Goal: Information Seeking & Learning: Learn about a topic

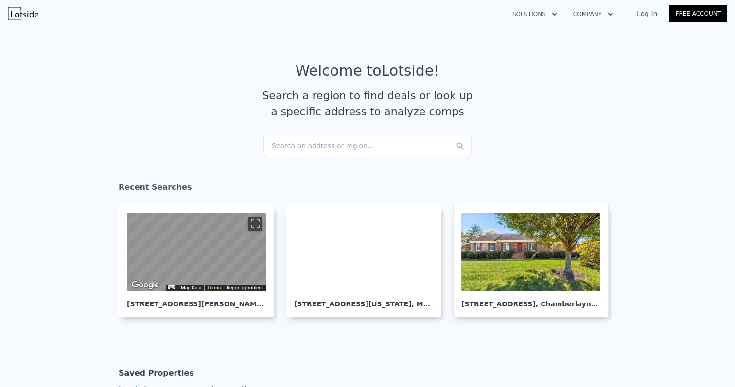
click at [321, 141] on div "Search an address or region..." at bounding box center [367, 145] width 208 height 21
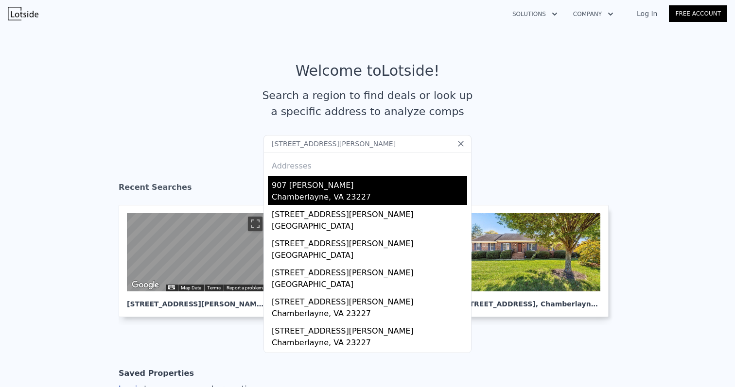
type input "[STREET_ADDRESS][PERSON_NAME]"
click at [316, 191] on div "Chamberlayne, VA 23227" at bounding box center [369, 198] width 195 height 14
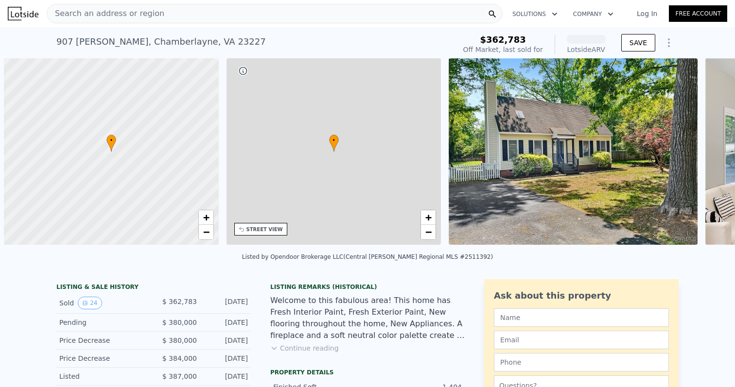
scroll to position [0, 4]
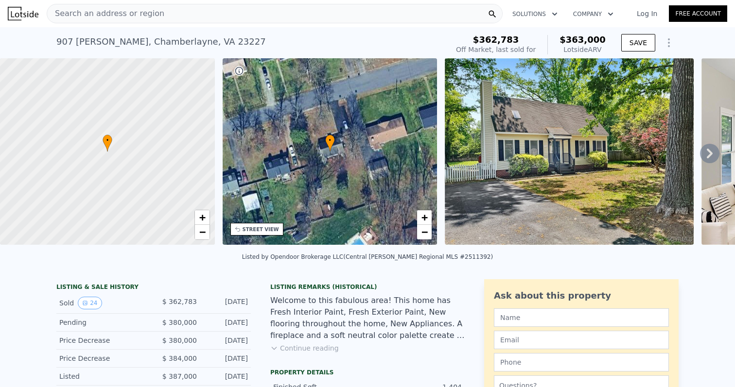
click at [712, 155] on icon at bounding box center [709, 153] width 19 height 19
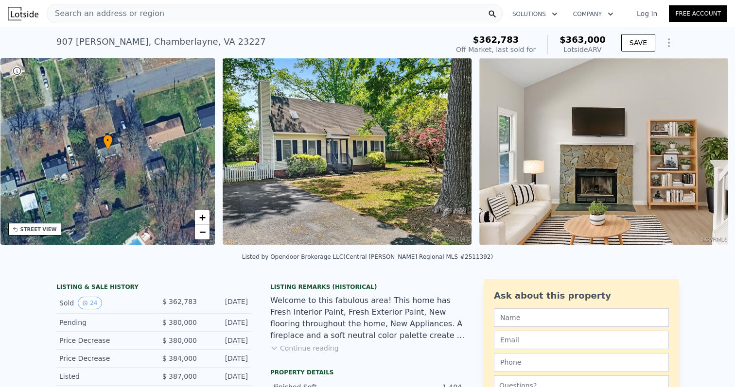
scroll to position [0, 226]
click at [712, 155] on img at bounding box center [603, 151] width 249 height 187
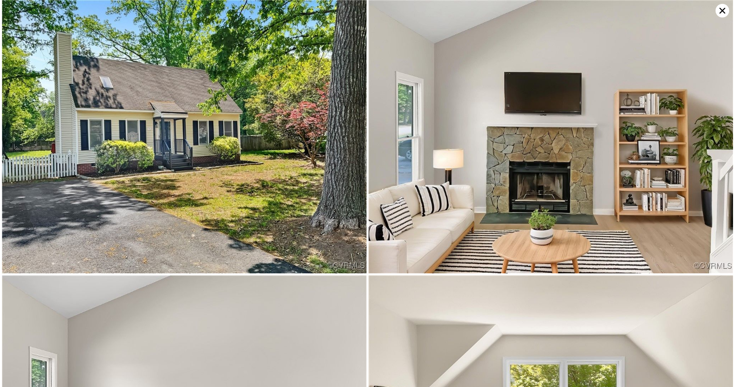
click at [712, 155] on img at bounding box center [550, 137] width 364 height 274
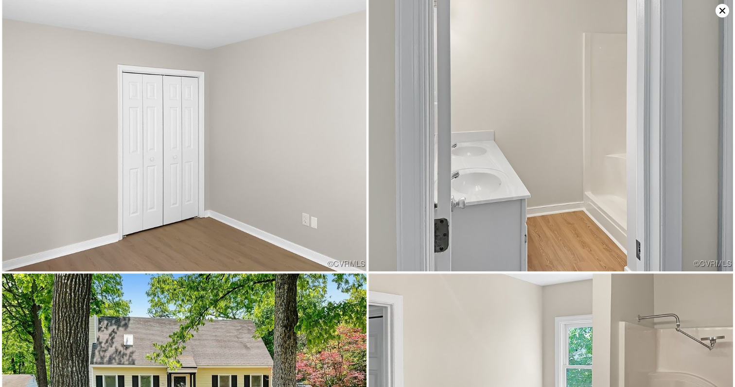
scroll to position [2202, 0]
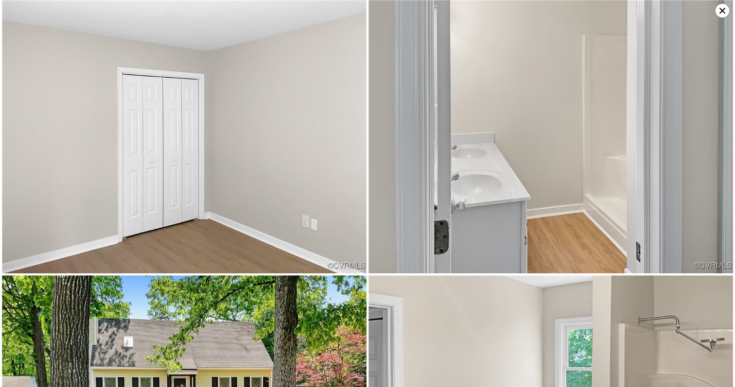
click at [719, 9] on icon at bounding box center [722, 11] width 6 height 6
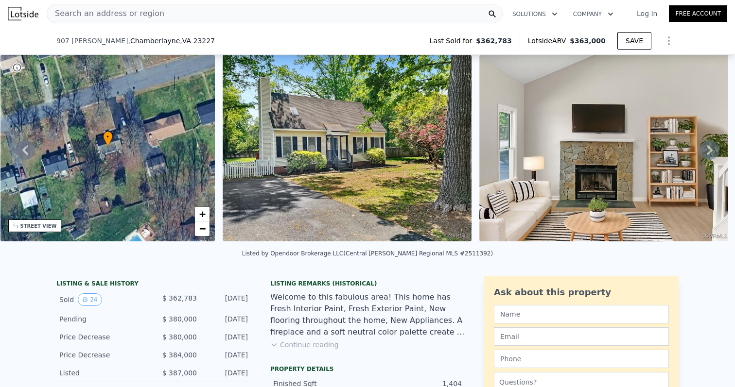
scroll to position [139, 0]
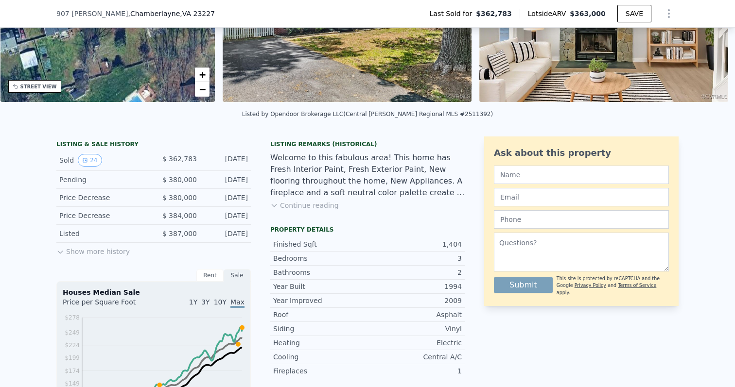
click at [79, 251] on button "Show more history" at bounding box center [92, 250] width 73 height 14
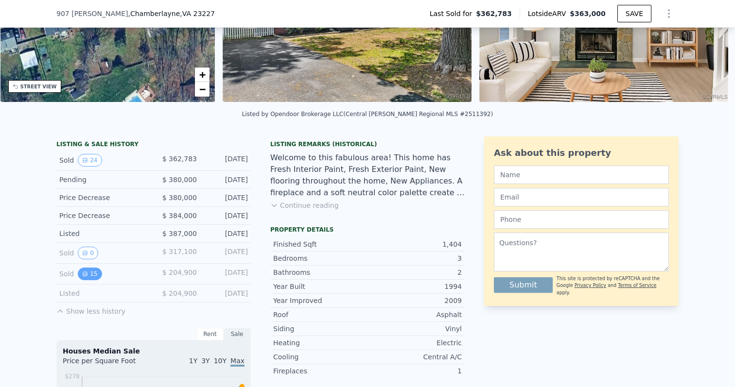
click at [89, 273] on button "15" at bounding box center [90, 274] width 24 height 13
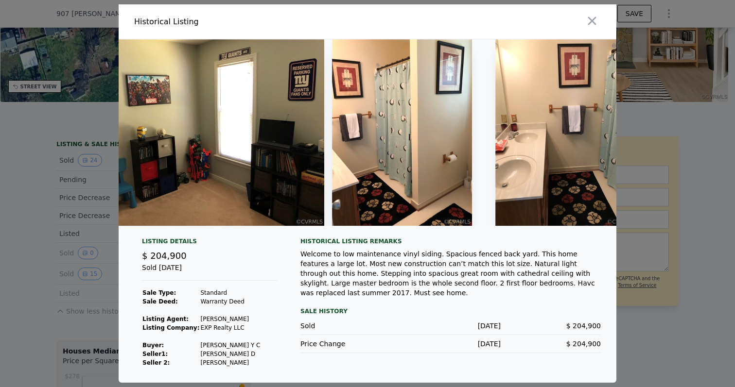
scroll to position [0, 3165]
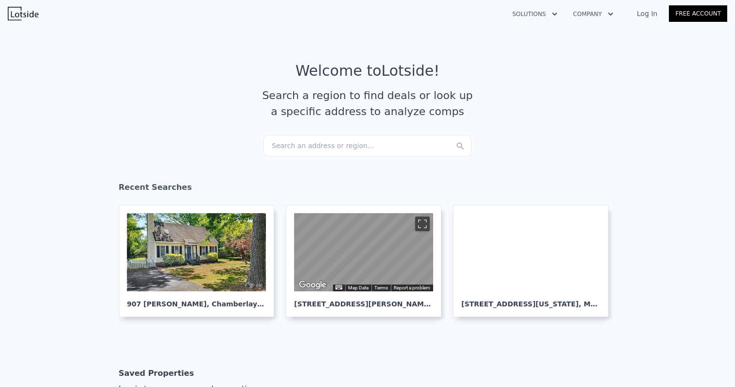
click at [341, 143] on div "Search an address or region..." at bounding box center [367, 145] width 208 height 21
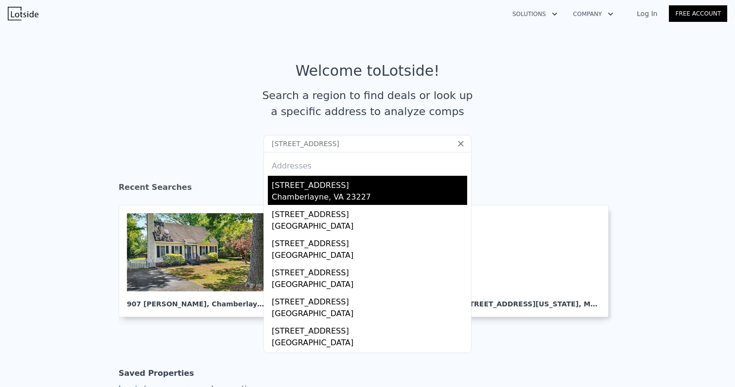
type input "8206 Colebrook Rd, Richmond, VA 23227"
click at [358, 191] on div "Chamberlayne, VA 23227" at bounding box center [369, 198] width 195 height 14
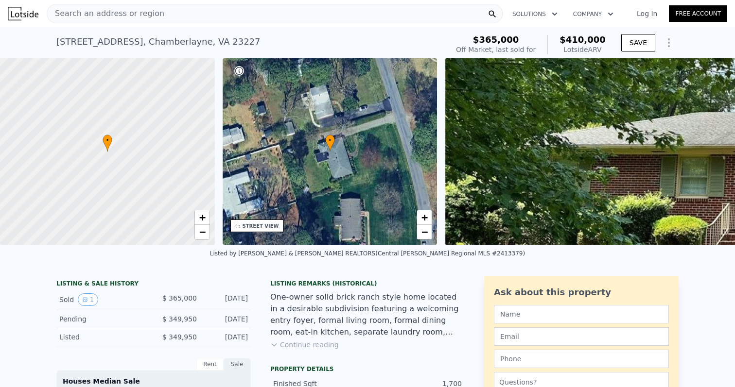
scroll to position [3, 0]
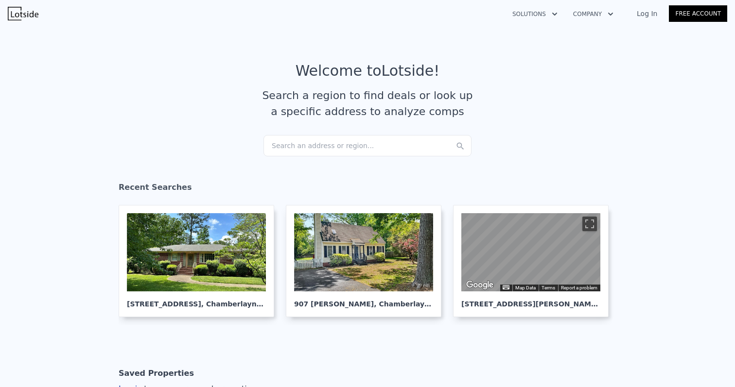
click at [300, 152] on div "Search an address or region..." at bounding box center [367, 145] width 208 height 21
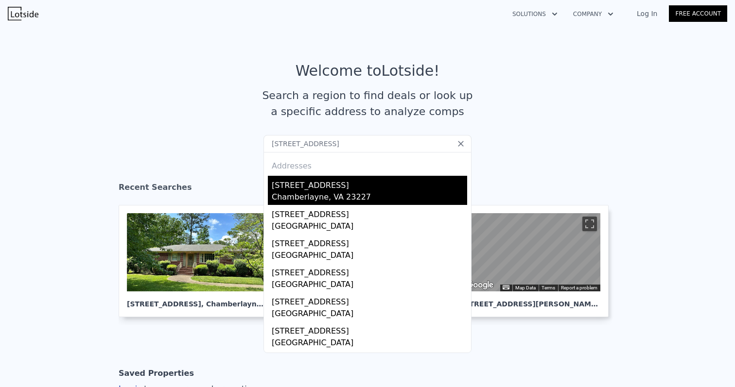
type input "6307 Fredonia Rd, Richmond, VA 23227"
click at [310, 193] on div "Chamberlayne, VA 23227" at bounding box center [369, 198] width 195 height 14
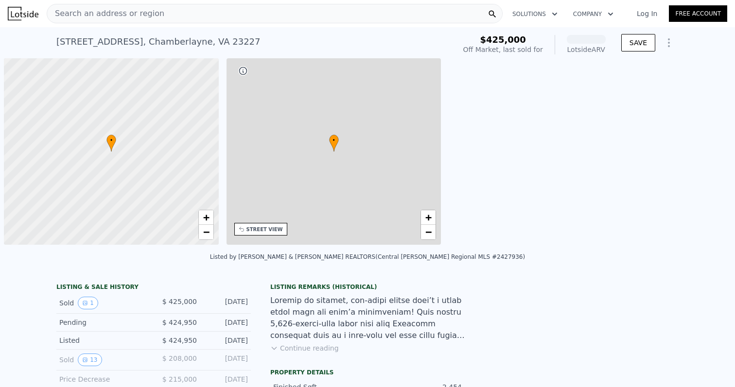
scroll to position [0, 4]
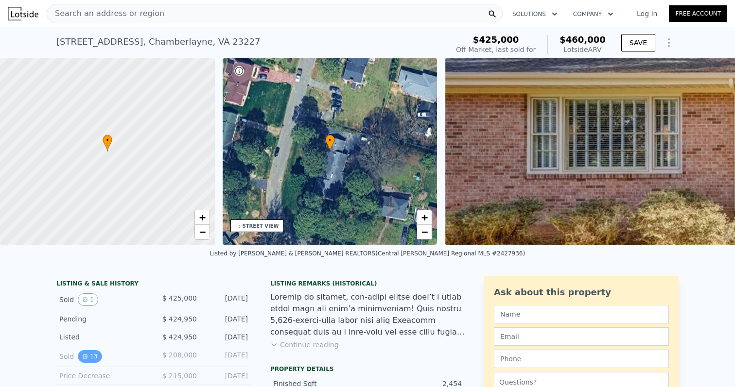
click at [96, 355] on button "13" at bounding box center [90, 356] width 24 height 13
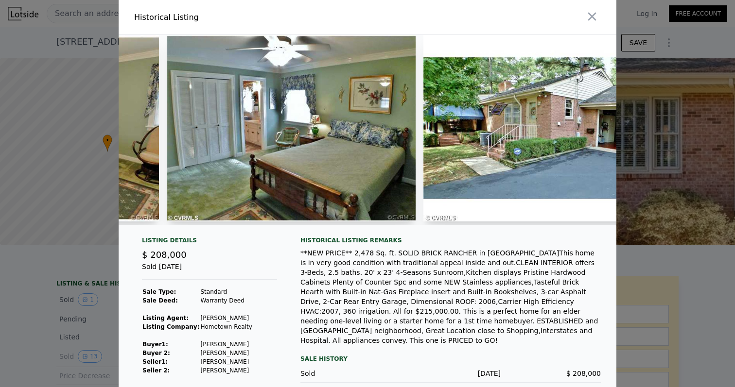
scroll to position [0, 2744]
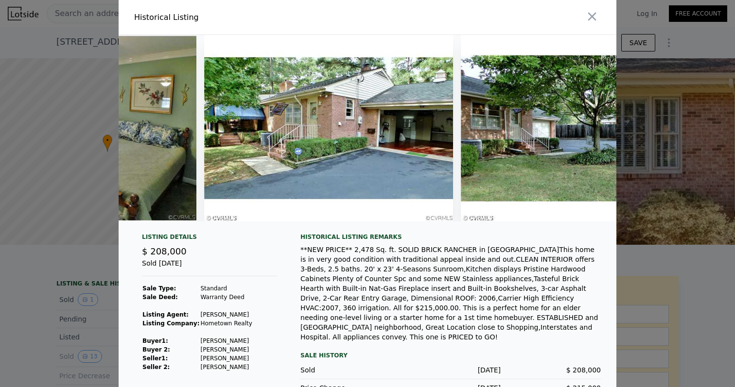
click at [90, 156] on div at bounding box center [367, 193] width 735 height 387
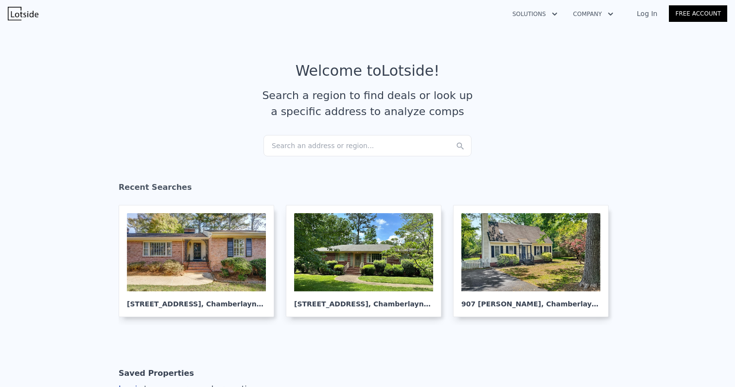
click at [312, 142] on div "Search an address or region..." at bounding box center [367, 145] width 208 height 21
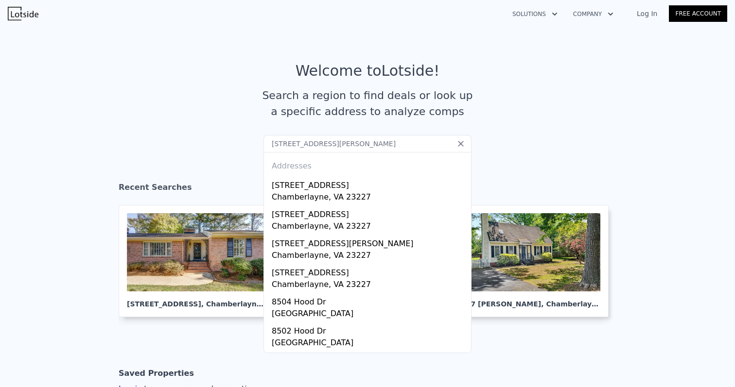
type input "[STREET_ADDRESS][PERSON_NAME]"
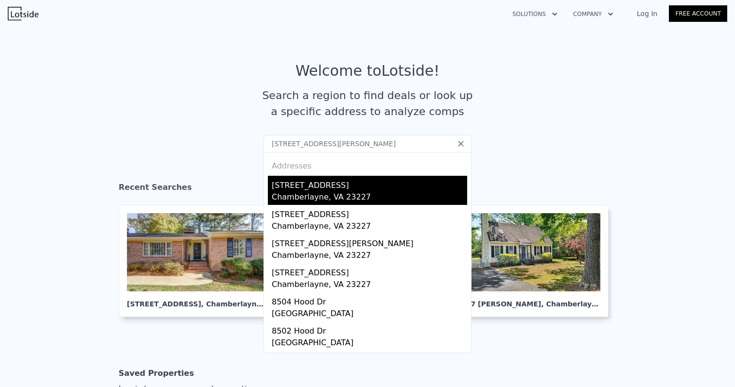
click at [391, 189] on div "8301 Hood Dr" at bounding box center [369, 184] width 195 height 16
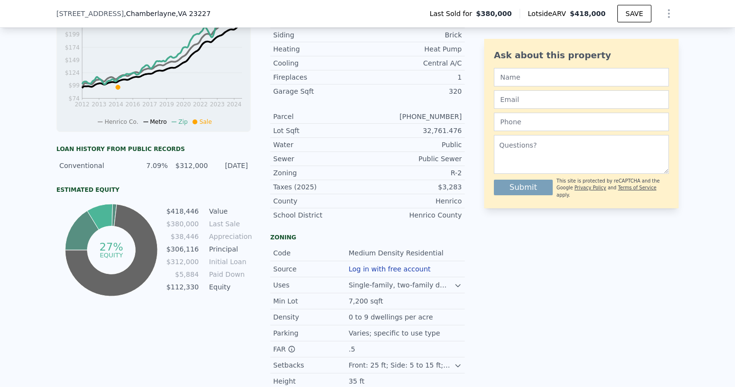
scroll to position [438, 0]
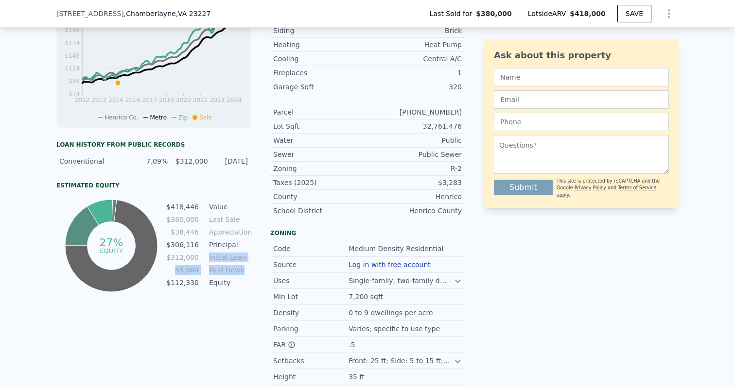
drag, startPoint x: 243, startPoint y: 270, endPoint x: 201, endPoint y: 260, distance: 44.0
click at [201, 260] on tbody "$418,446 Value $380,000 Last Sale $38,446 Appreciation $306,116 Principal $312,…" at bounding box center [208, 246] width 85 height 88
click at [191, 281] on td "$112,330" at bounding box center [183, 282] width 34 height 11
drag, startPoint x: 171, startPoint y: 283, endPoint x: 223, endPoint y: 286, distance: 52.1
click at [223, 286] on tr "$112,330 Equity" at bounding box center [208, 282] width 85 height 11
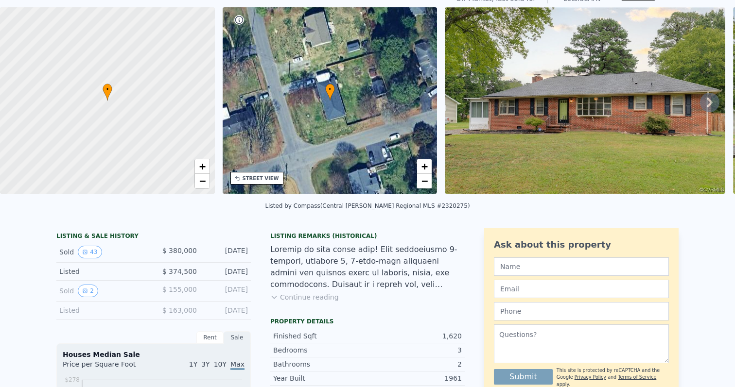
scroll to position [39, 0]
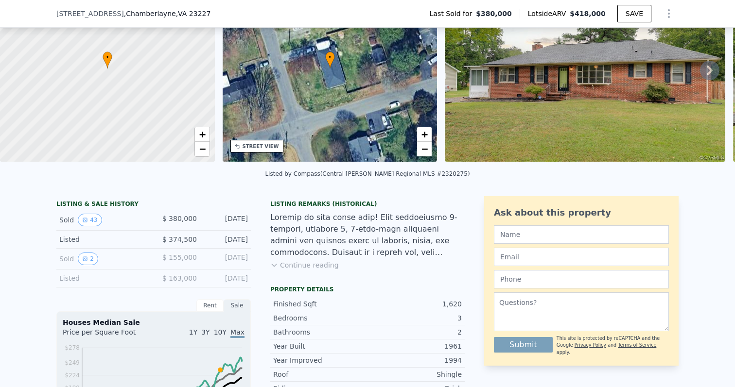
scroll to position [88, 0]
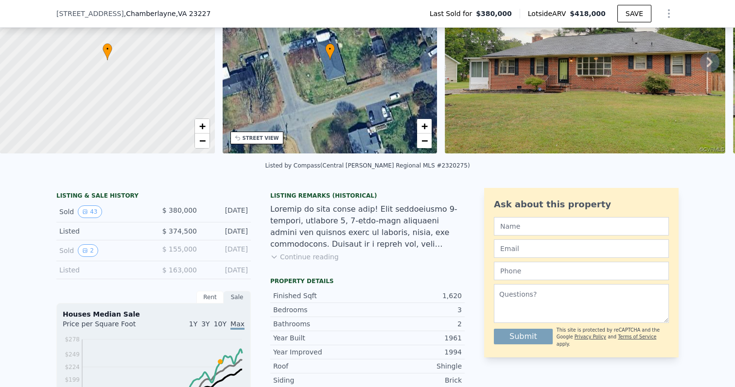
click at [286, 255] on button "Continue reading" at bounding box center [304, 257] width 68 height 10
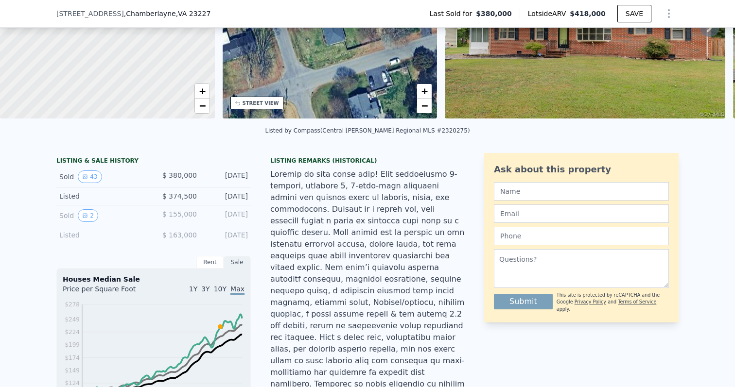
scroll to position [0, 0]
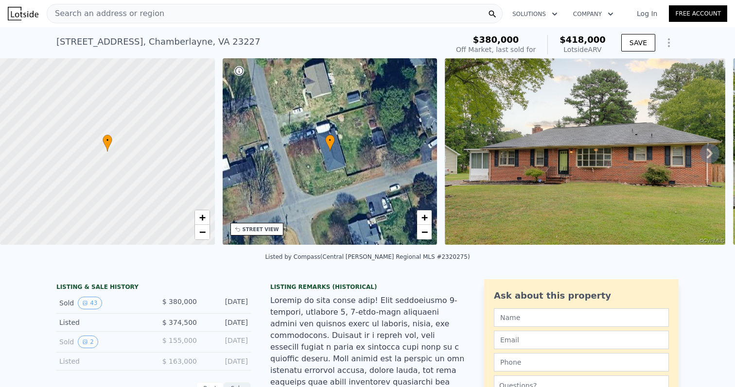
click at [154, 13] on div "Search an address or region" at bounding box center [275, 13] width 456 height 19
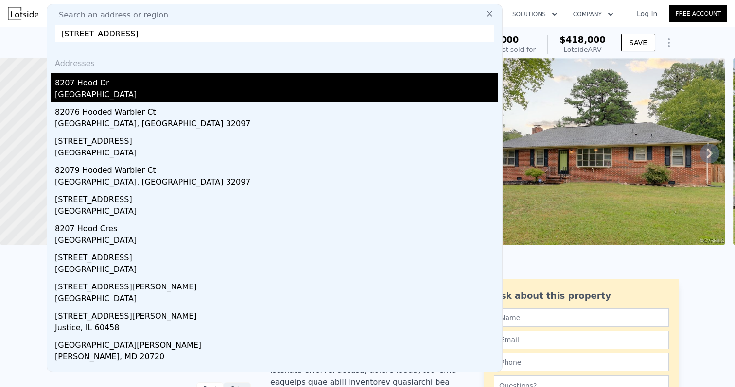
type input "8207 hood drive"
click at [166, 87] on div "8207 Hood Dr" at bounding box center [276, 81] width 443 height 16
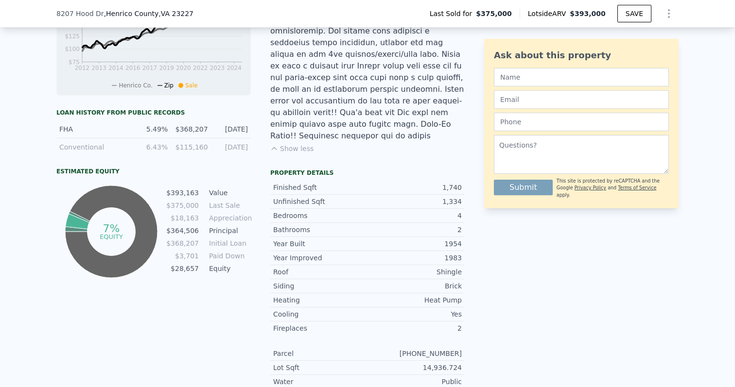
scroll to position [507, 0]
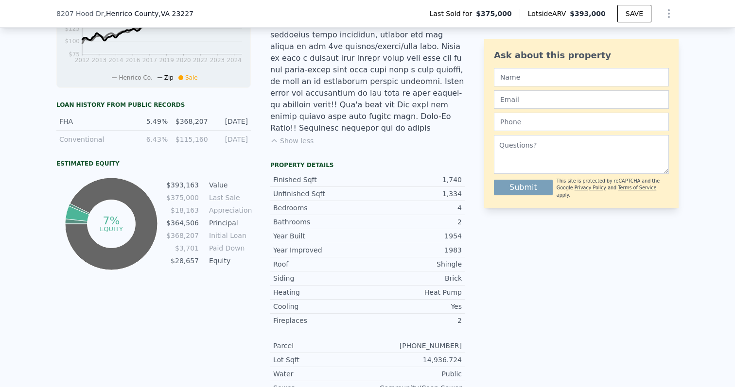
click at [154, 139] on div "6.43%" at bounding box center [151, 140] width 34 height 10
drag, startPoint x: 198, startPoint y: 143, endPoint x: 173, endPoint y: 143, distance: 24.8
click at [173, 143] on div "Conventional 6.43% $115,160 10/20/2003" at bounding box center [153, 139] width 194 height 17
click at [185, 151] on div "Loan history from public records FHA 5.49% $368,207 10/30/2024 Conventional 6.4…" at bounding box center [153, 186] width 194 height 171
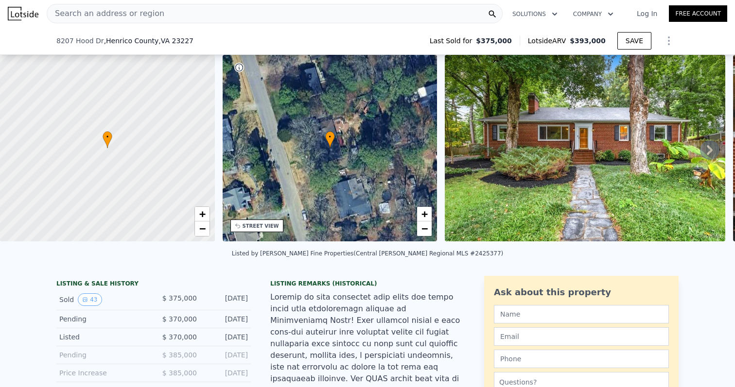
scroll to position [487, 0]
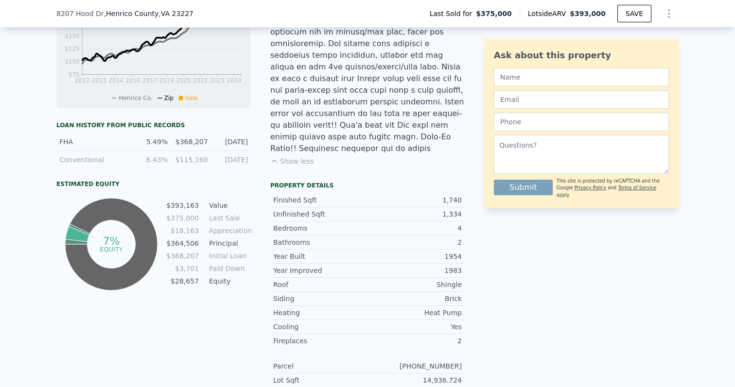
type input "2"
type input "3"
type input "1243"
type input "2250"
type input "19223.028000000002"
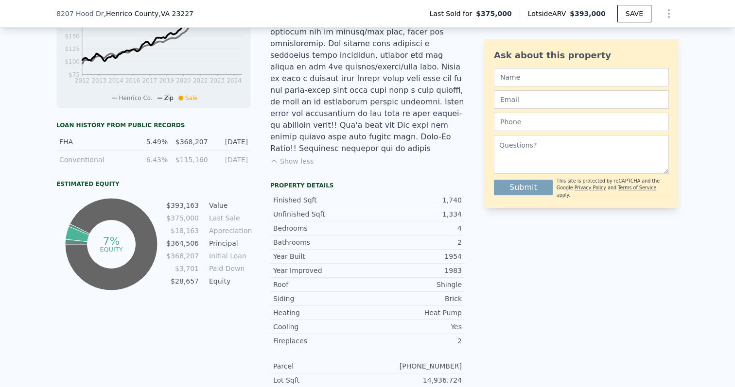
type input "42632.172"
type input "$ 418,000"
type input "-$ 11,690"
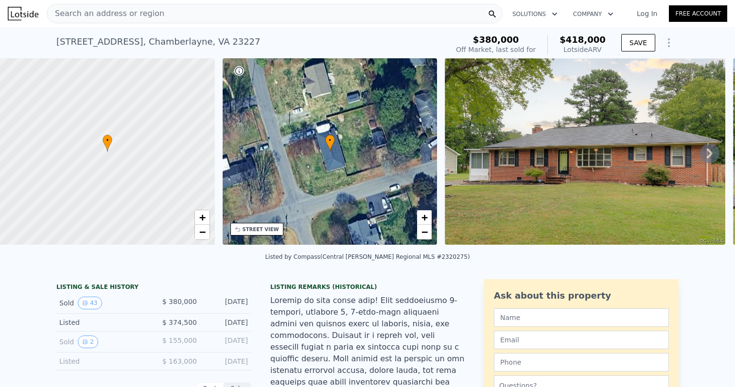
scroll to position [15, 0]
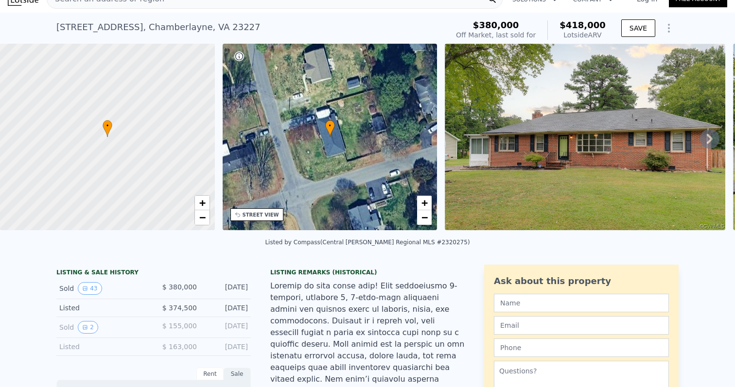
type input "3"
type input "4"
type input "1276"
type input "1900"
type input "12588.839999999998"
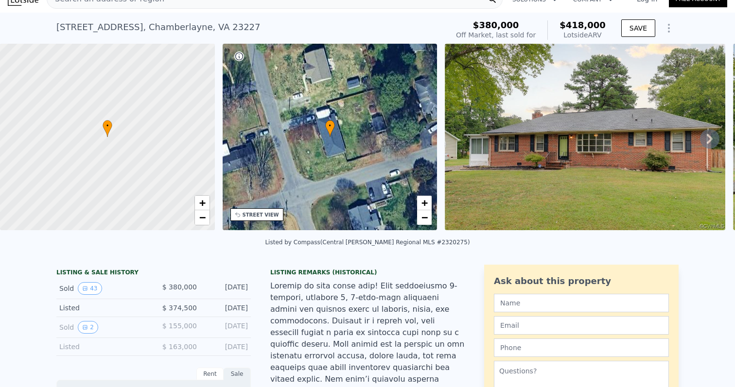
type input "16234.811999999998"
type input "$ 393,000"
type input "-$ 29,797"
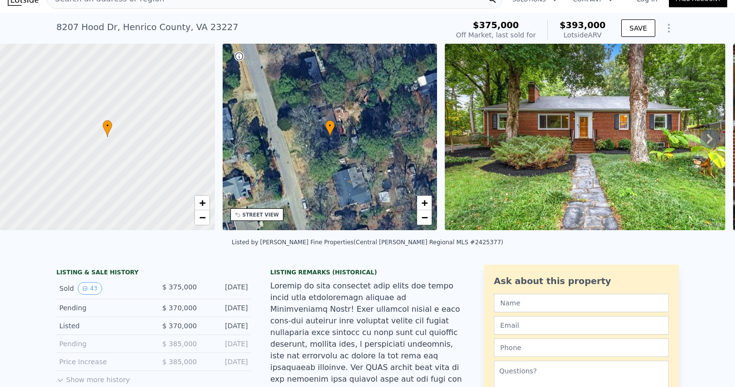
type input "2"
type input "3"
type input "1243"
type input "2250"
type input "19223.028000000002"
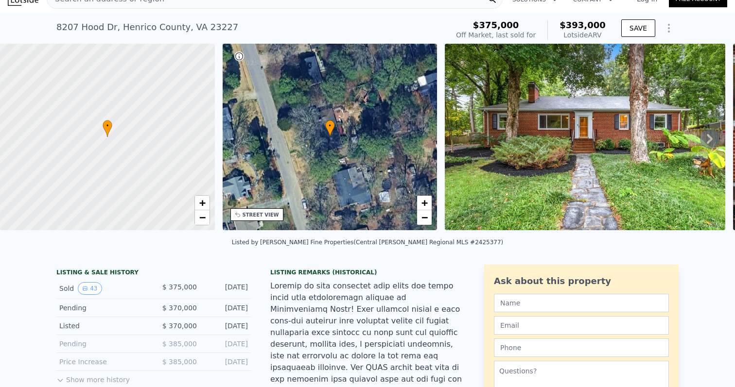
type input "42632.172"
type input "$ 418,000"
type input "-$ 11,690"
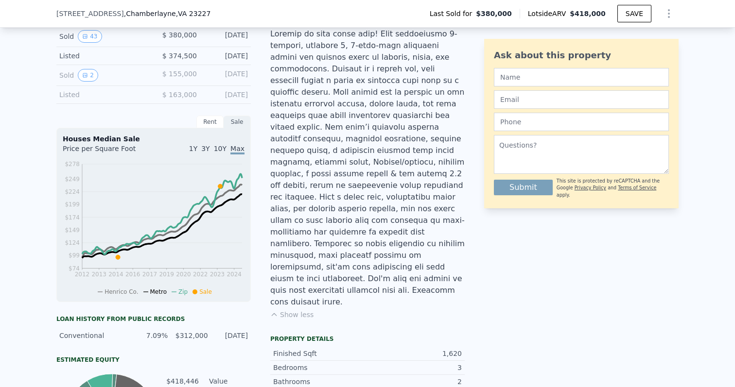
scroll to position [247, 0]
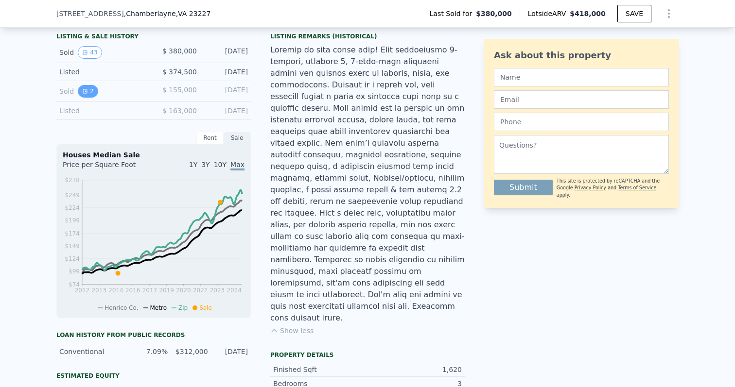
click at [84, 91] on icon "View historical data" at bounding box center [85, 91] width 6 height 6
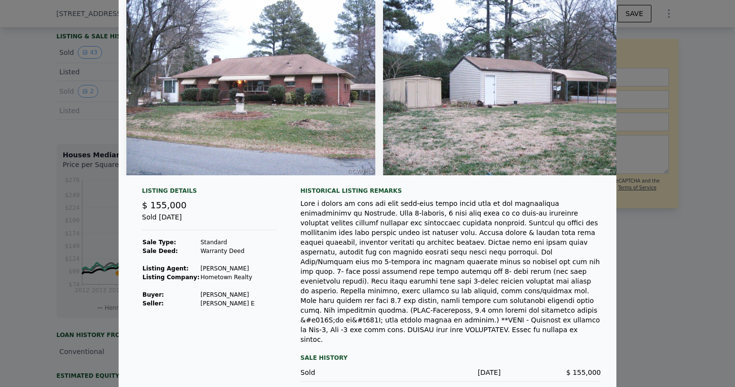
scroll to position [54, 0]
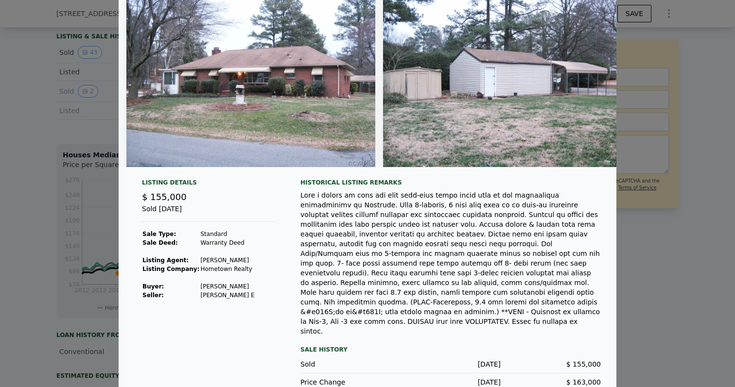
click at [645, 344] on div at bounding box center [367, 193] width 735 height 387
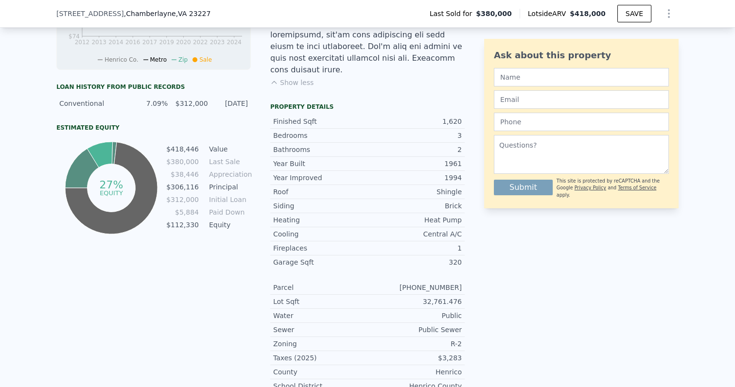
scroll to position [493, 0]
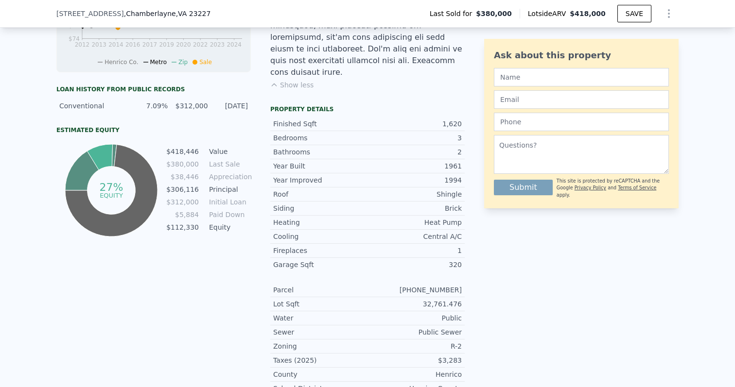
type input "3"
type input "4"
type input "1276"
type input "1900"
type input "12588.839999999998"
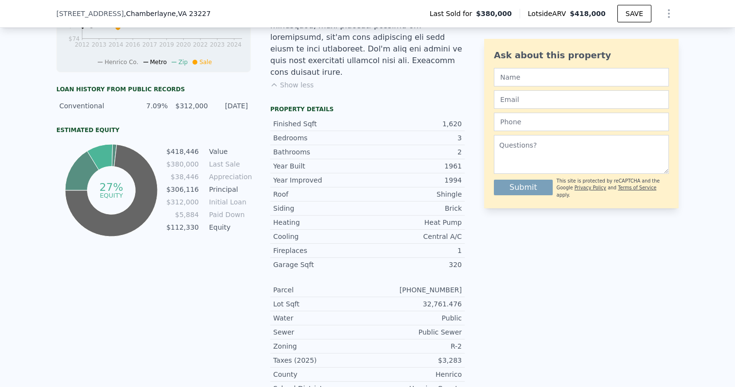
type input "16234.811999999998"
type input "$ 393,000"
type input "-$ 29,797"
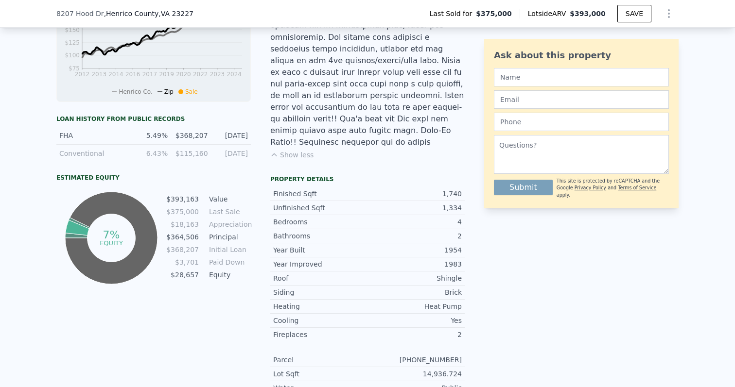
scroll to position [522, 0]
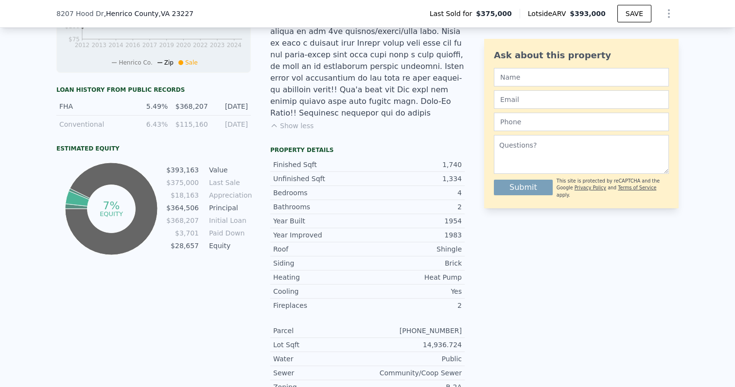
type input "2"
type input "3"
type input "1243"
type input "2250"
type input "19223.028000000002"
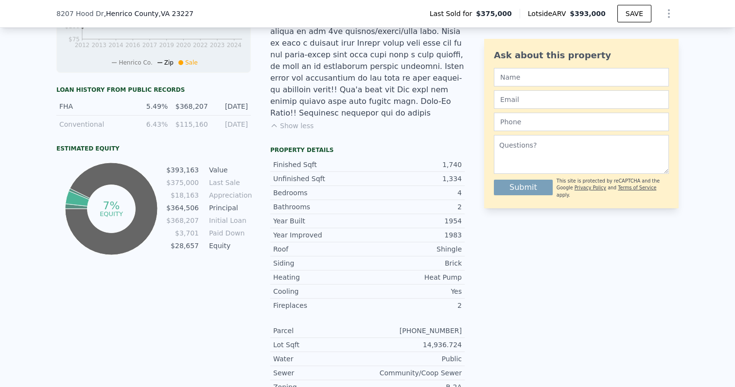
type input "42632.172"
type input "$ 418,000"
type input "-$ 11,690"
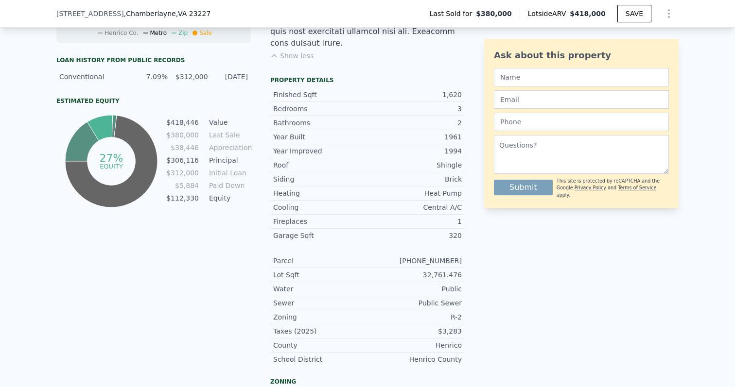
scroll to position [493, 0]
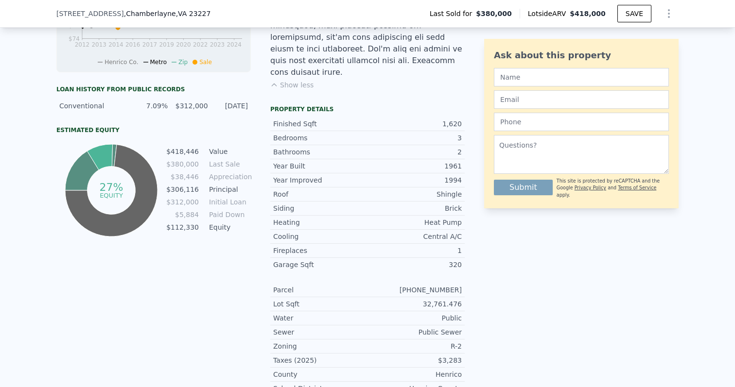
type input "3"
type input "4"
type input "1276"
type input "1900"
type input "12588.839999999998"
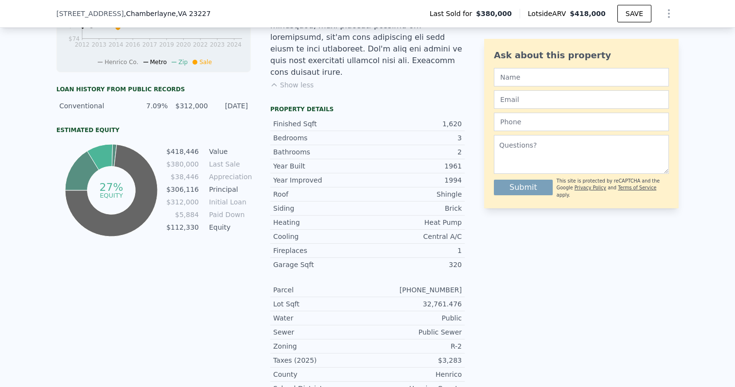
type input "16234.811999999998"
type input "$ 393,000"
type input "-$ 29,797"
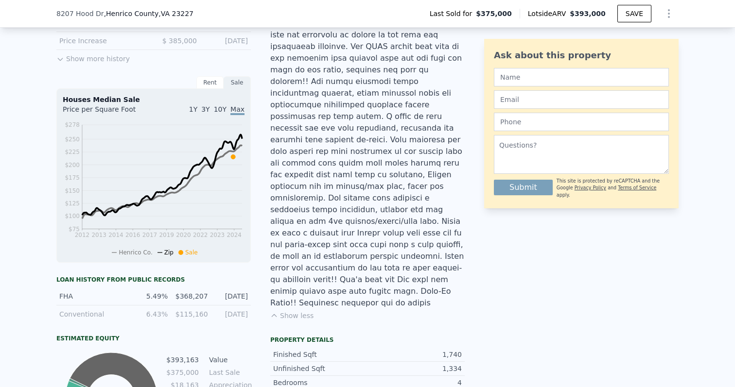
scroll to position [322, 0]
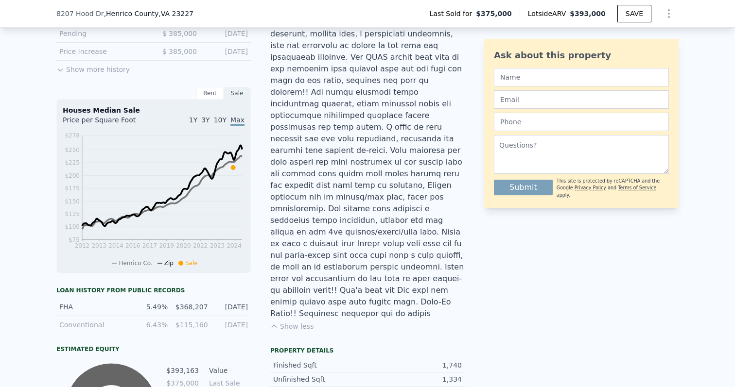
type input "2"
type input "3"
type input "1243"
type input "2250"
type input "19223.028000000002"
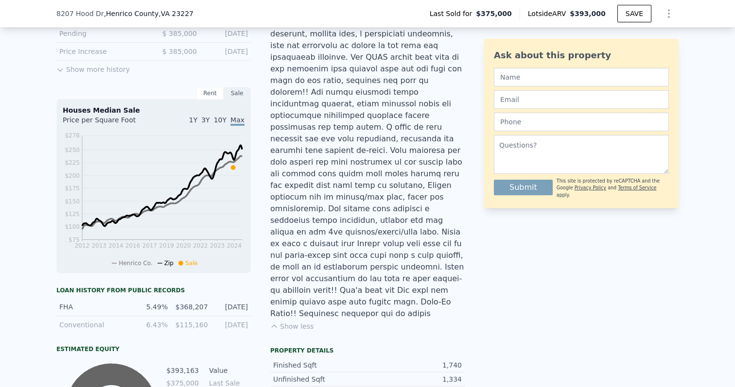
type input "42632.172"
type input "$ 418,000"
type input "-$ 11,690"
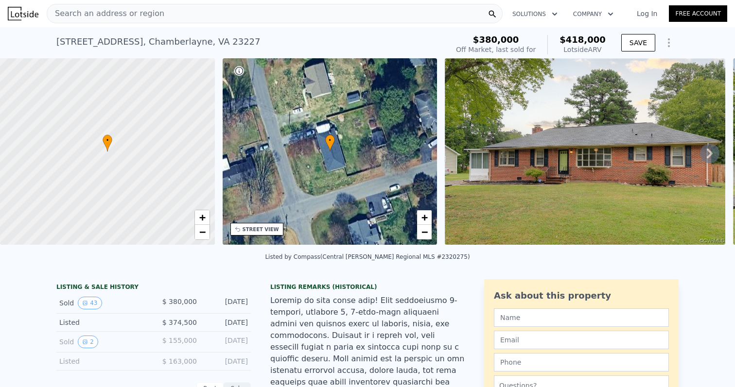
click at [162, 17] on div "Search an address or region" at bounding box center [275, 13] width 456 height 19
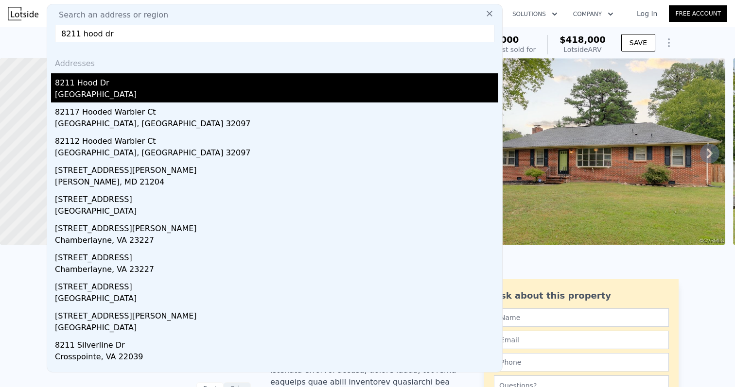
type input "8211 hood dr"
click at [109, 86] on div "8211 Hood Dr" at bounding box center [276, 81] width 443 height 16
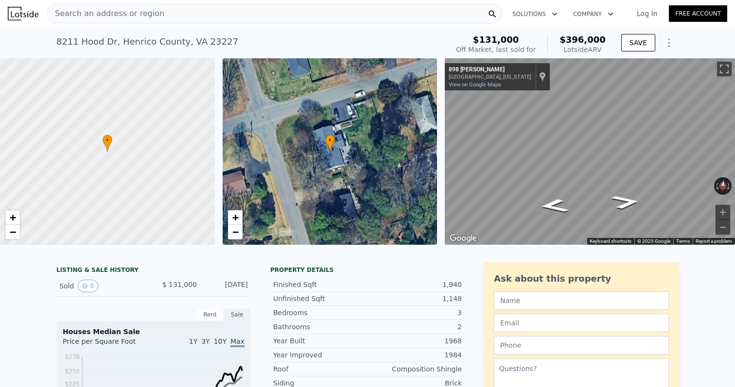
click at [376, 9] on div "Search an address or region" at bounding box center [275, 13] width 456 height 19
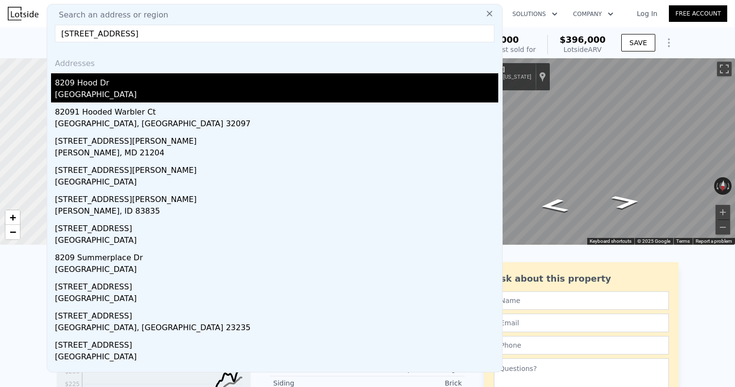
type input "8209 hood dr"
click at [206, 89] on div "[GEOGRAPHIC_DATA]" at bounding box center [276, 96] width 443 height 14
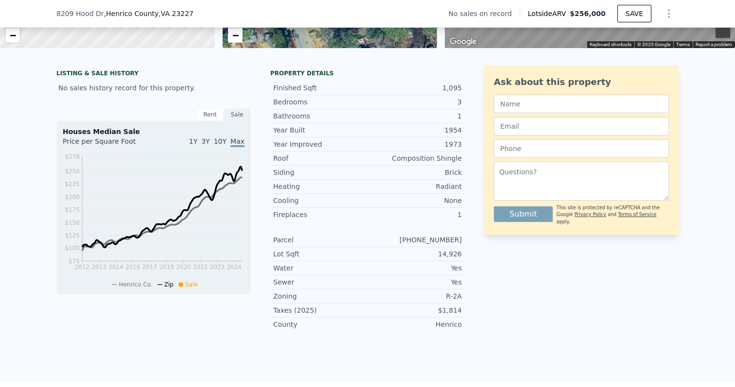
scroll to position [188, 0]
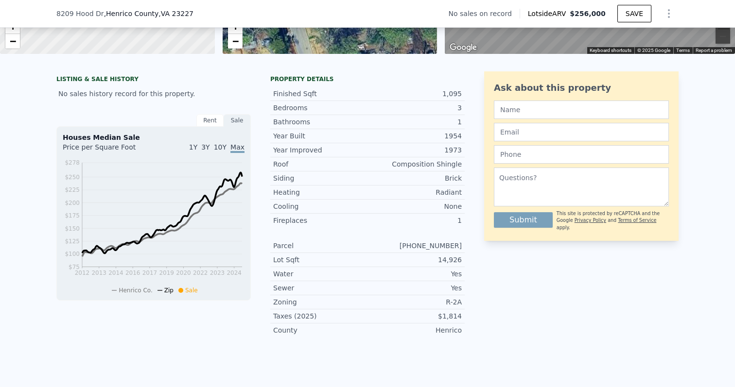
type input "3"
type input "4"
type input "1.5"
type input "3"
type input "1440"
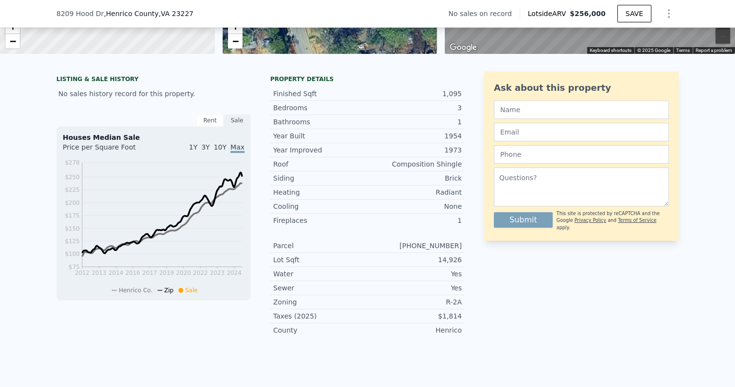
type input "2121"
type input "11739.42"
type input "17302.032"
type input "$ 396,000"
type input "$ 232,972"
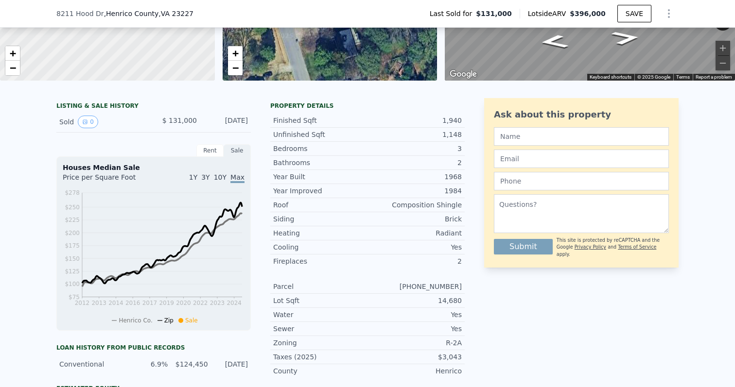
scroll to position [155, 0]
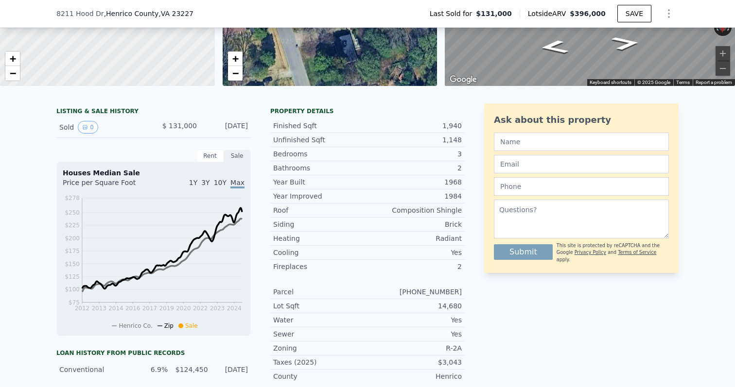
type input "2"
type input "3"
type input "1"
type input "2"
type input "984"
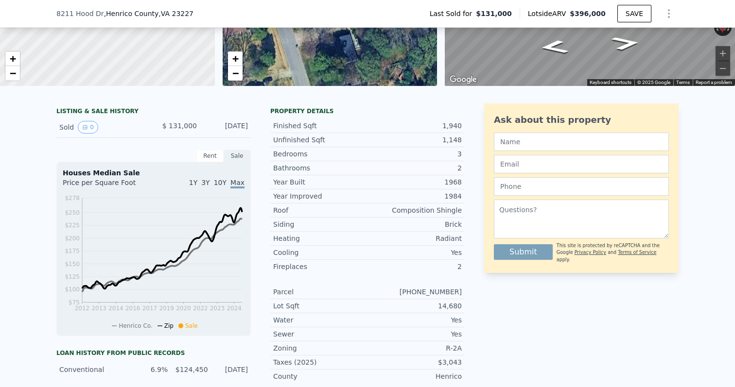
type input "1512"
type input "10354.212"
type input "23844.744"
type input "$ 256,000"
type input "$ 30,001"
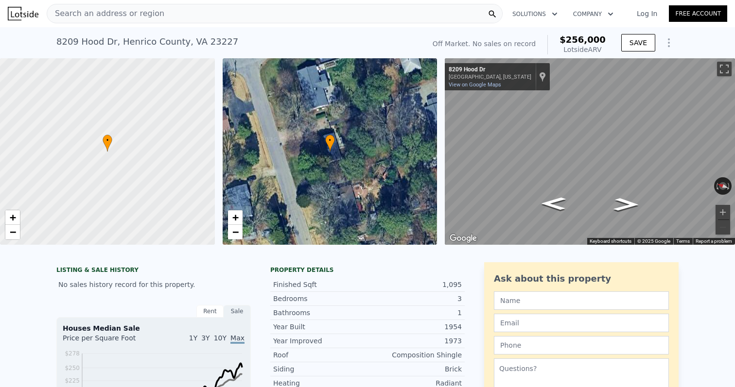
click at [82, 18] on span "Search an address or region" at bounding box center [105, 14] width 117 height 12
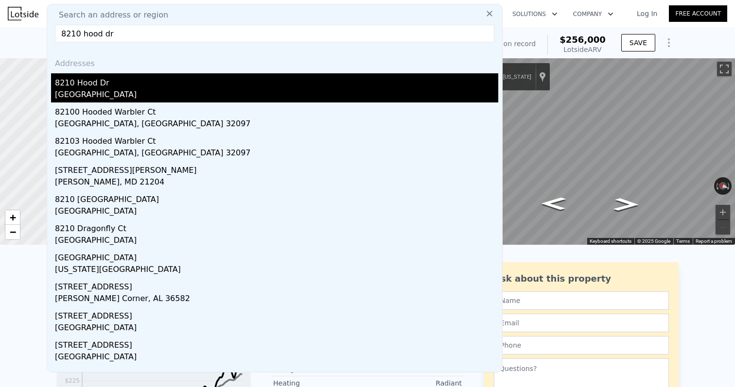
type input "8210 hood dr"
click at [100, 89] on div "[GEOGRAPHIC_DATA]" at bounding box center [276, 96] width 443 height 14
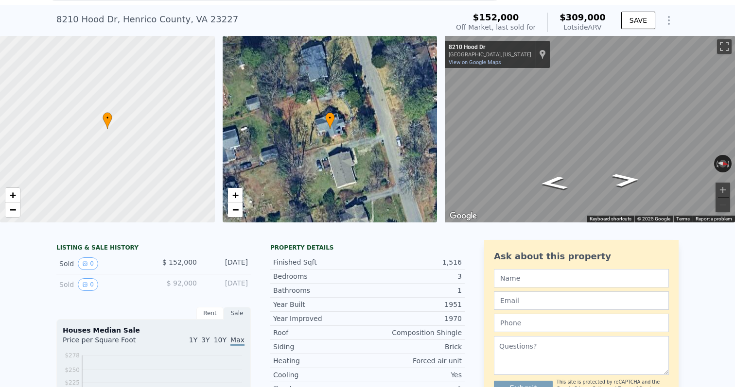
scroll to position [25, 0]
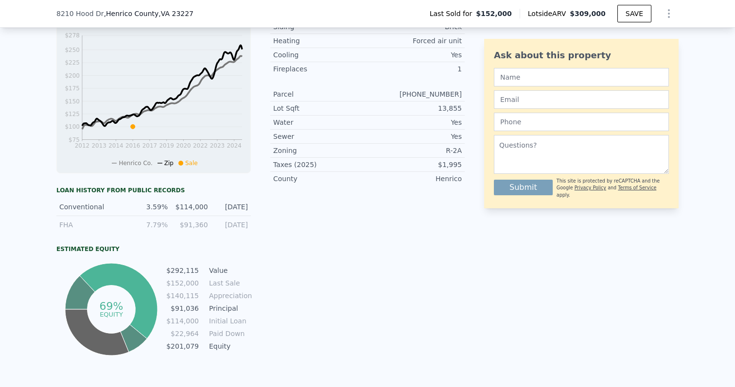
scroll to position [342, 0]
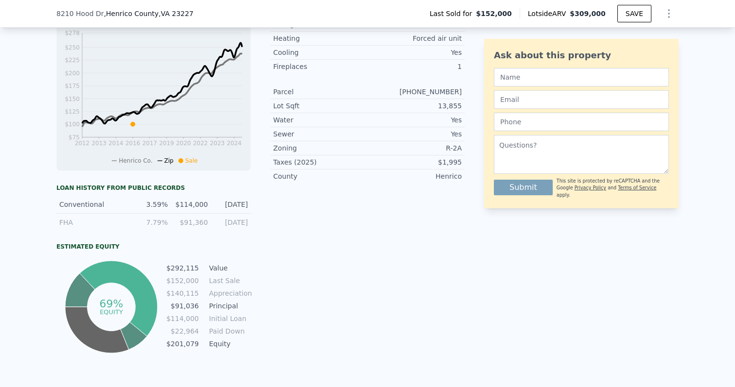
click at [66, 222] on div "FHA" at bounding box center [93, 223] width 68 height 10
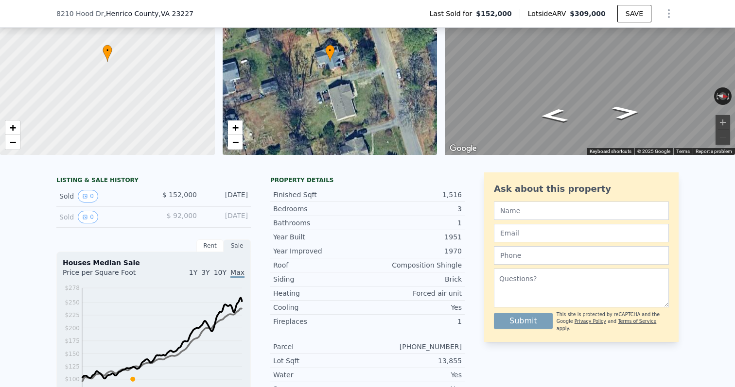
scroll to position [0, 0]
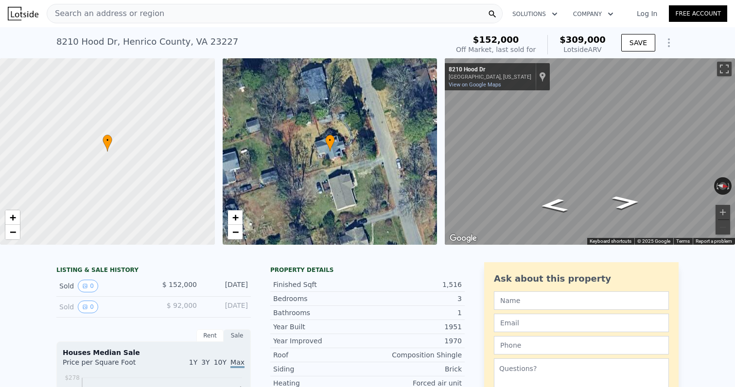
type input "2"
type input "3"
type input "2"
type input "984"
type input "1512"
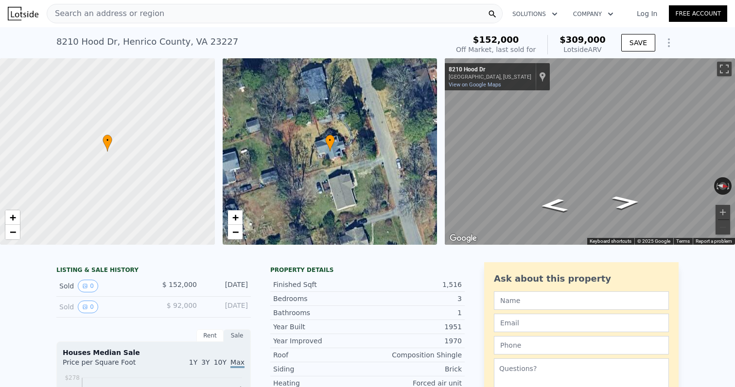
type input "10354.212"
type input "23844.744"
checkbox input "false"
checkbox input "true"
type input "$ 256,000"
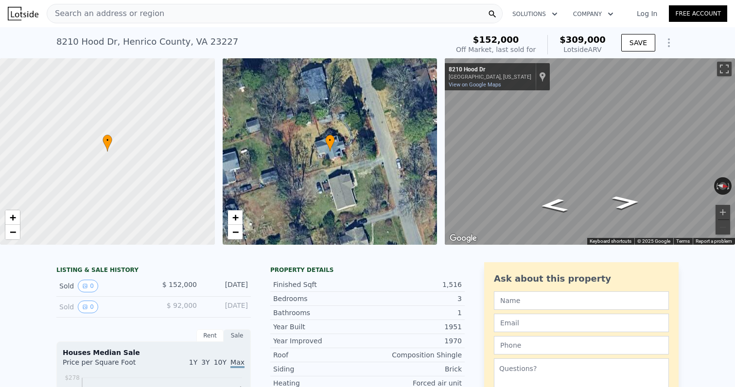
type input "4"
type input "$ 30,001"
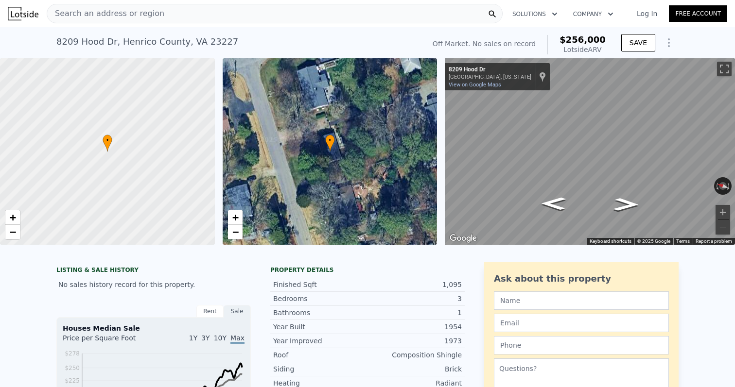
type input "3"
type input "4"
type input "1.5"
type input "3"
type input "1440"
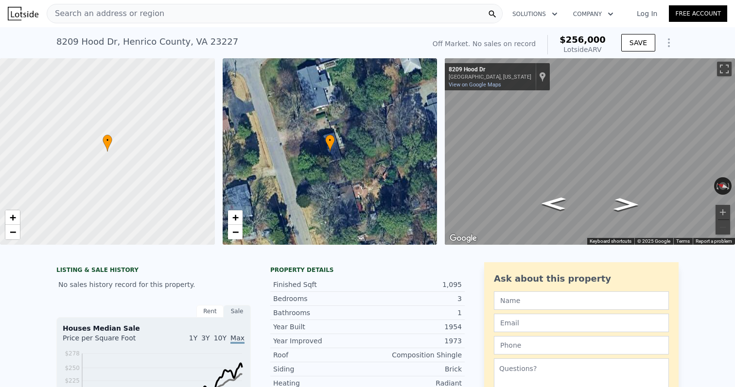
type input "2121"
type input "11739.42"
type input "17302.032"
type input "$ 396,000"
type input "$ 232,972"
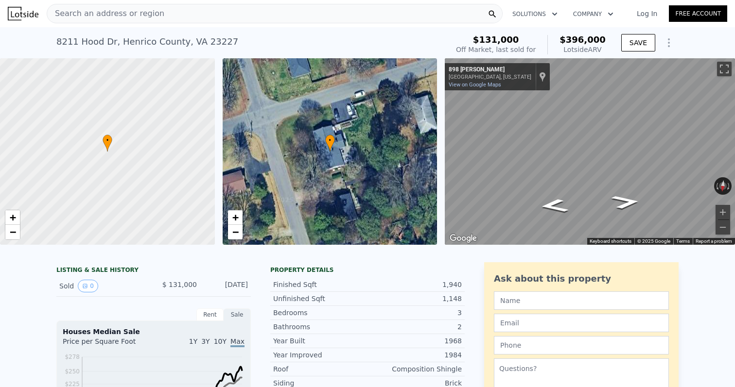
type input "2"
type input "3"
type input "1"
type input "2.5"
type input "1243"
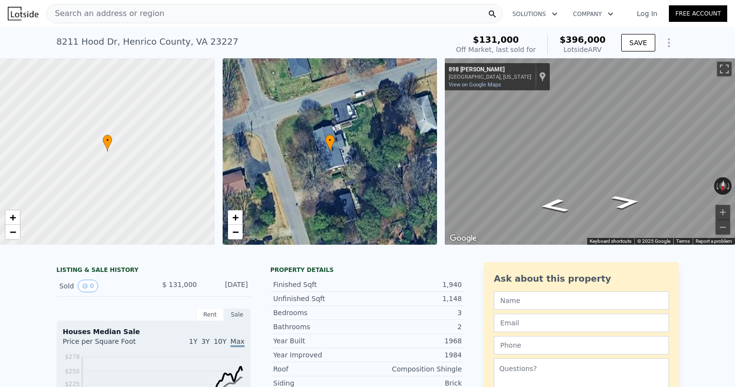
type input "2250"
type input "19223.028000000002"
type input "42632.172"
type input "$ 418,000"
type input "5"
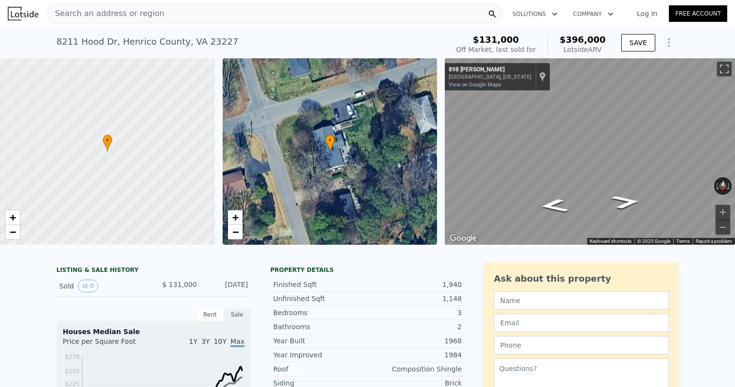
type input "-$ 11,690"
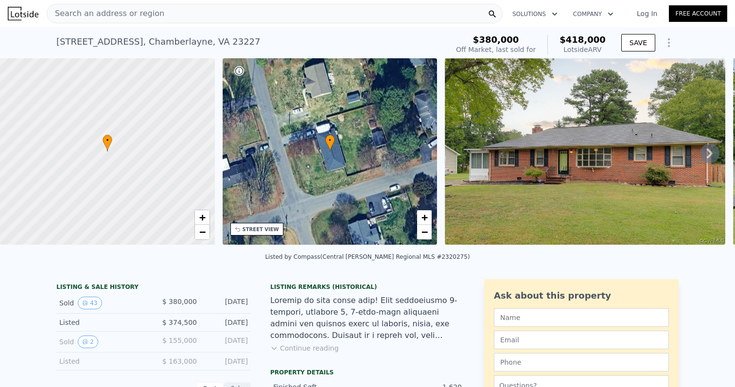
click at [17, 9] on img at bounding box center [23, 14] width 31 height 14
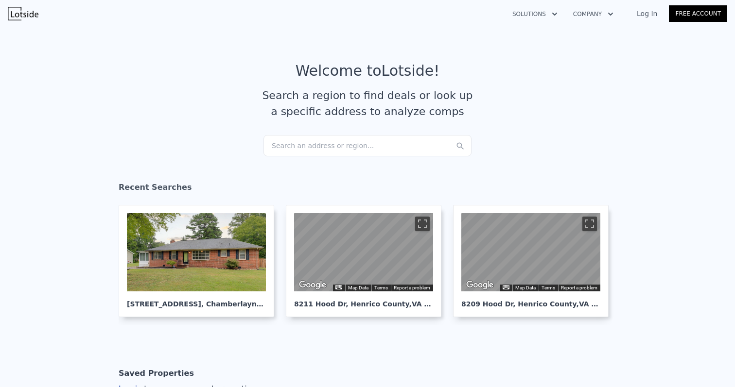
click at [341, 147] on div "Search an address or region..." at bounding box center [367, 145] width 208 height 21
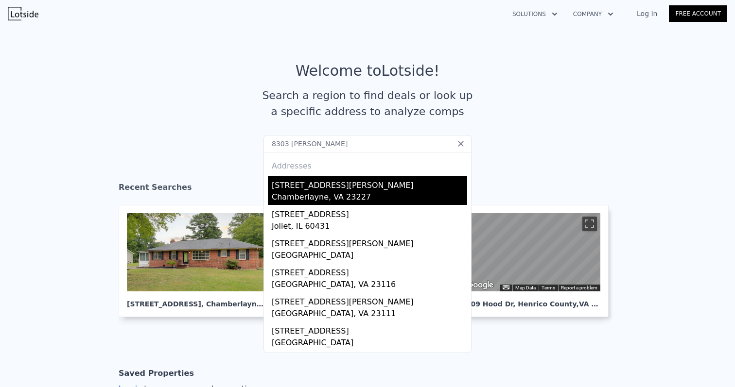
type input "8303 bowers ln"
click at [301, 197] on div "Chamberlayne, VA 23227" at bounding box center [369, 198] width 195 height 14
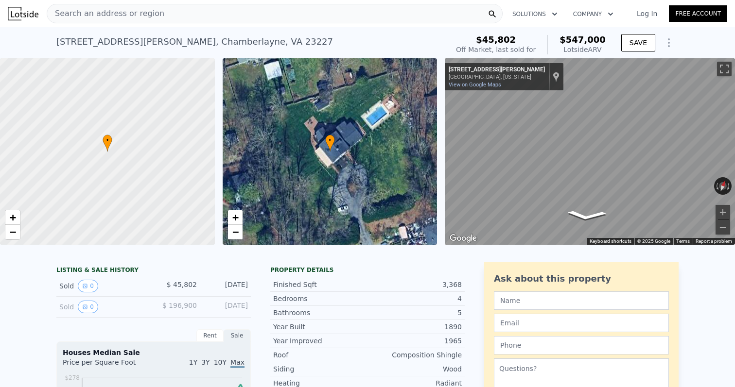
click at [128, 17] on span "Search an address or region" at bounding box center [105, 14] width 117 height 12
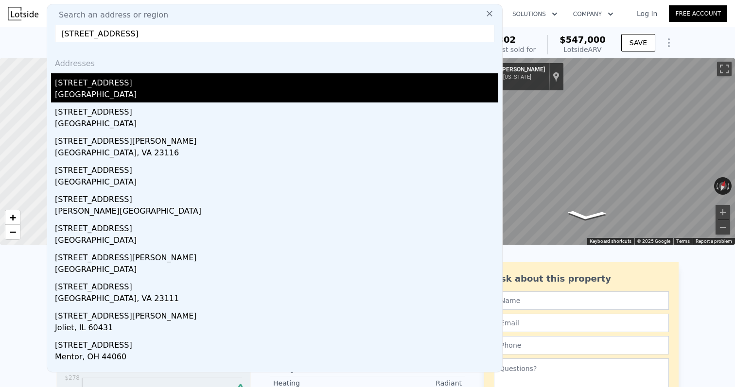
type input "8314 franconia rd"
click at [102, 92] on div "[GEOGRAPHIC_DATA]" at bounding box center [276, 96] width 443 height 14
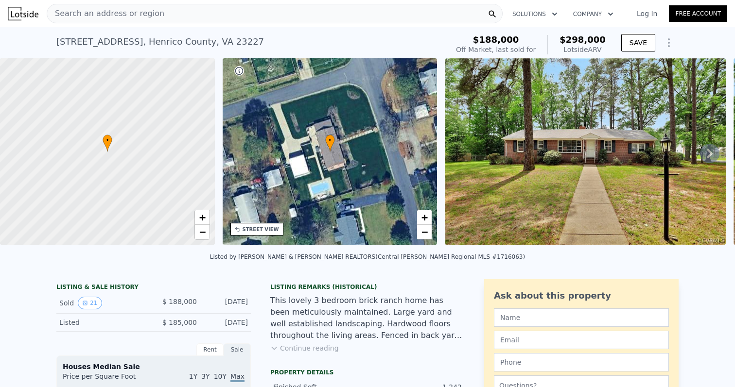
scroll to position [0, 0]
click at [89, 300] on button "21" at bounding box center [90, 302] width 24 height 13
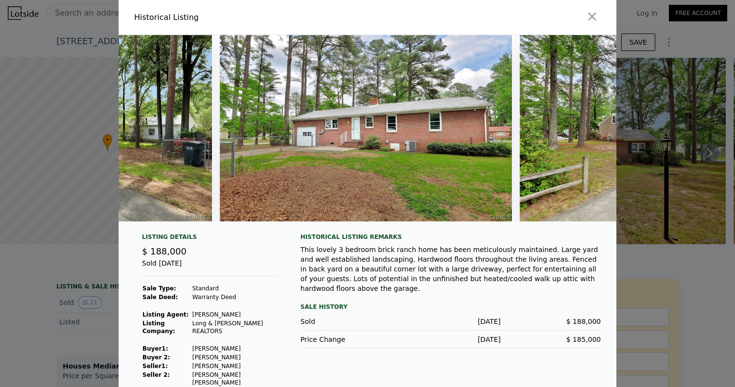
scroll to position [0, 5504]
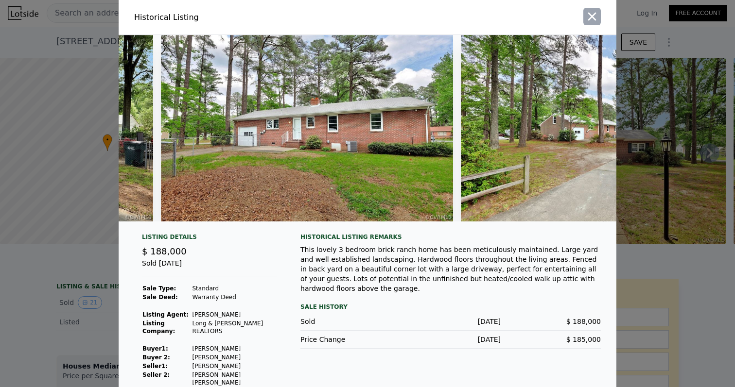
click at [588, 12] on icon "button" at bounding box center [592, 17] width 14 height 14
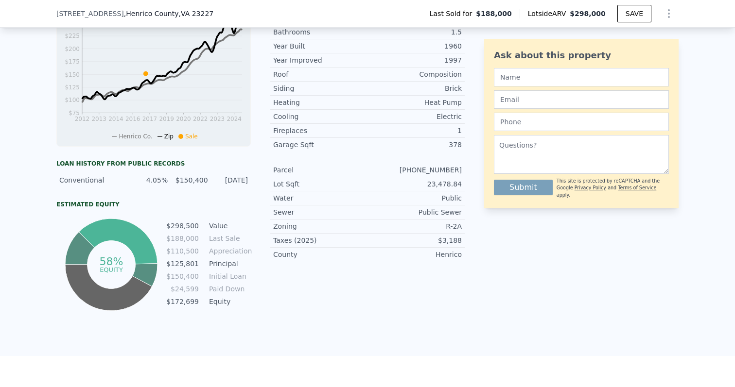
scroll to position [373, 0]
